Goal: Information Seeking & Learning: Check status

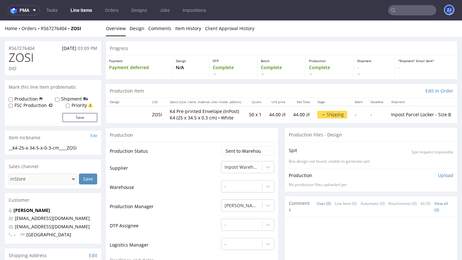
scroll to position [455, 0]
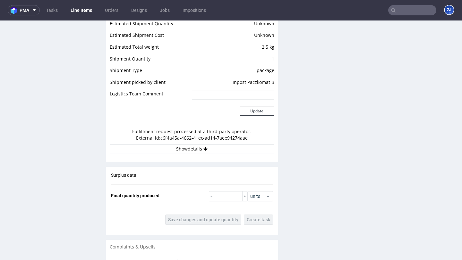
scroll to position [590, 0]
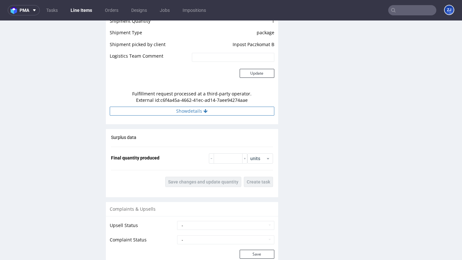
click at [212, 113] on button "Show details" at bounding box center [192, 111] width 165 height 9
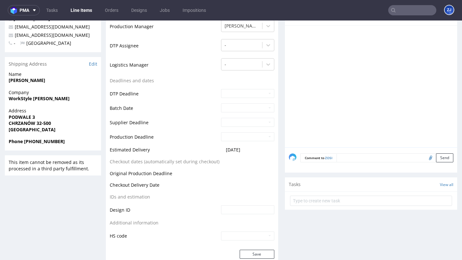
scroll to position [0, 0]
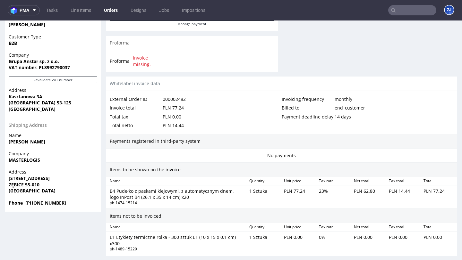
scroll to position [395, 0]
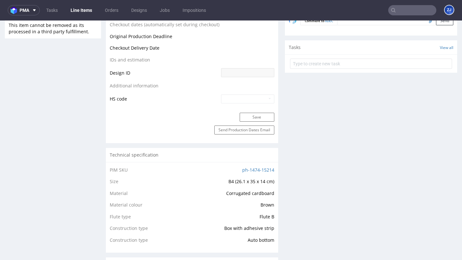
scroll to position [515, 0]
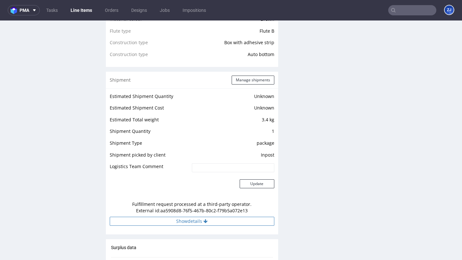
click at [186, 224] on button "Show details" at bounding box center [192, 221] width 165 height 9
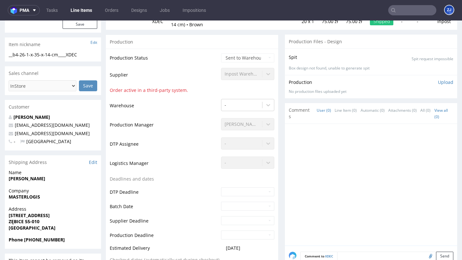
scroll to position [93, 0]
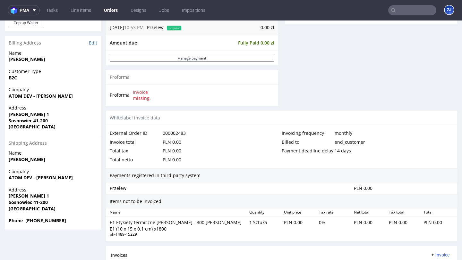
scroll to position [335, 0]
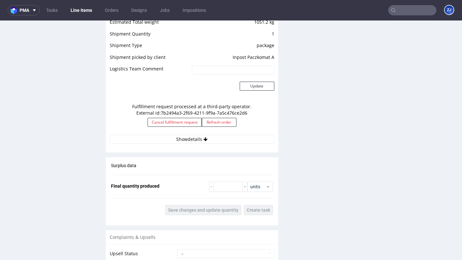
scroll to position [600, 0]
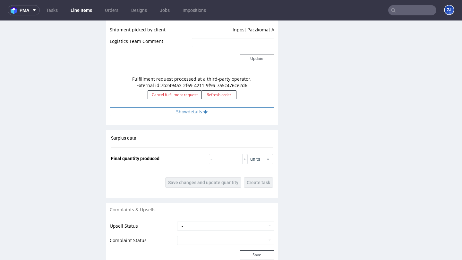
click at [224, 107] on button "Show details" at bounding box center [192, 111] width 165 height 9
